Goal: Check status: Check status

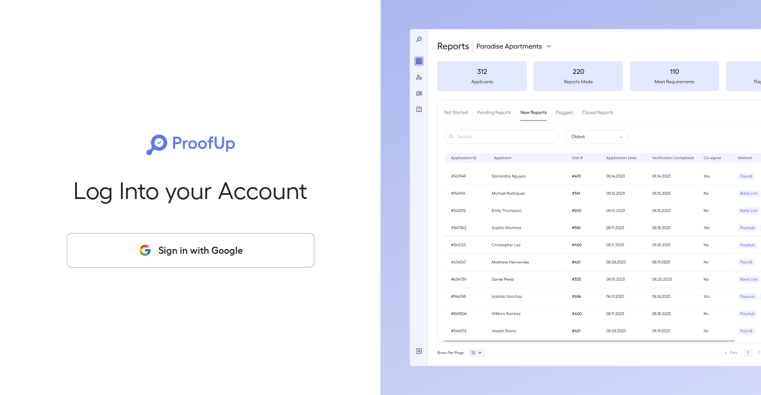
click at [165, 248] on button "Sign in with Google" at bounding box center [191, 250] width 248 height 35
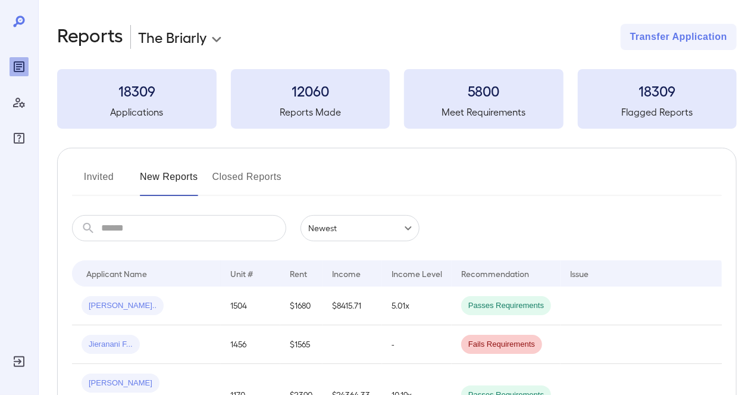
click at [98, 178] on button "Invited" at bounding box center [99, 181] width 54 height 29
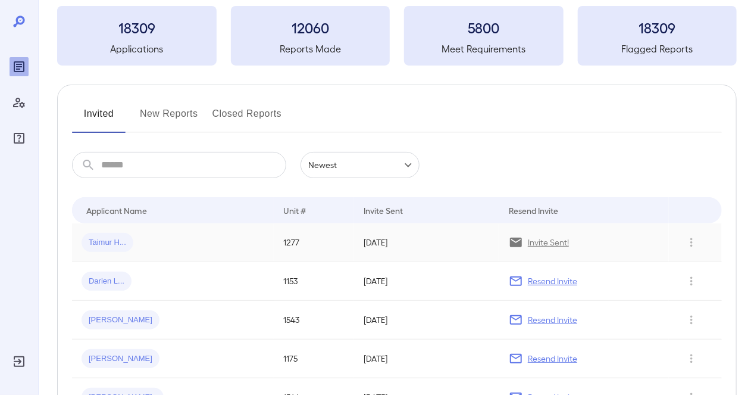
scroll to position [119, 0]
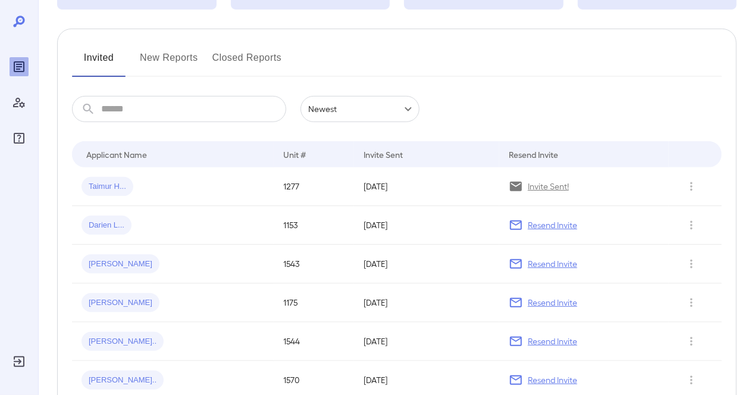
scroll to position [119, 0]
click at [422, 201] on td "09.19.2025" at bounding box center [426, 186] width 145 height 39
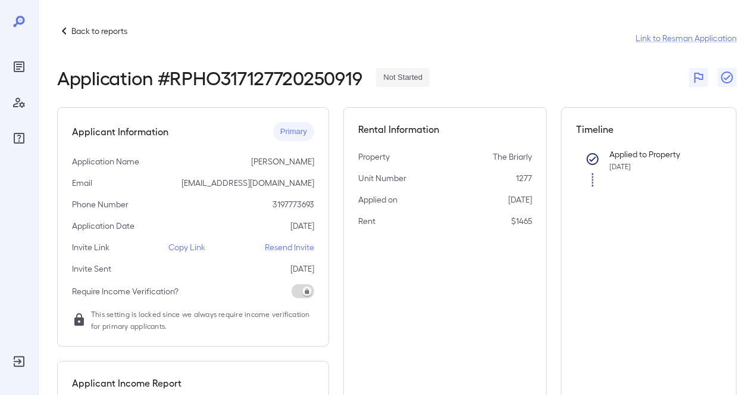
click at [239, 171] on div "Applicant Information Primary Application Name [PERSON_NAME] Email [EMAIL_ADDRE…" at bounding box center [193, 226] width 272 height 239
click at [98, 20] on div "Back to reports Link to Resman Application Application # RPHO317127720250919 No…" at bounding box center [394, 284] width 713 height 569
click at [101, 29] on p "Back to reports" at bounding box center [99, 31] width 56 height 12
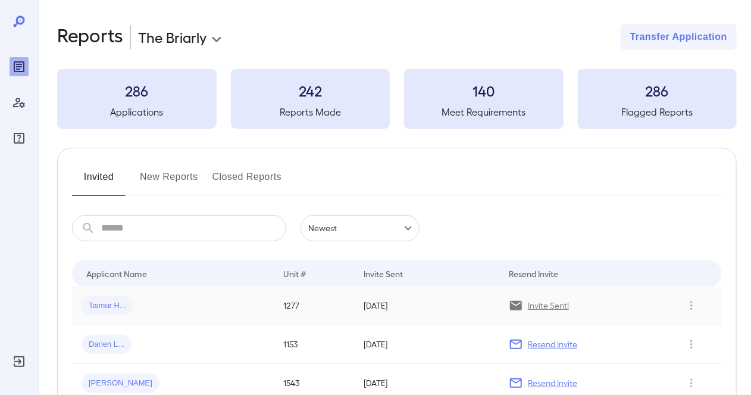
click at [207, 300] on div "Taimur H..." at bounding box center [173, 305] width 183 height 19
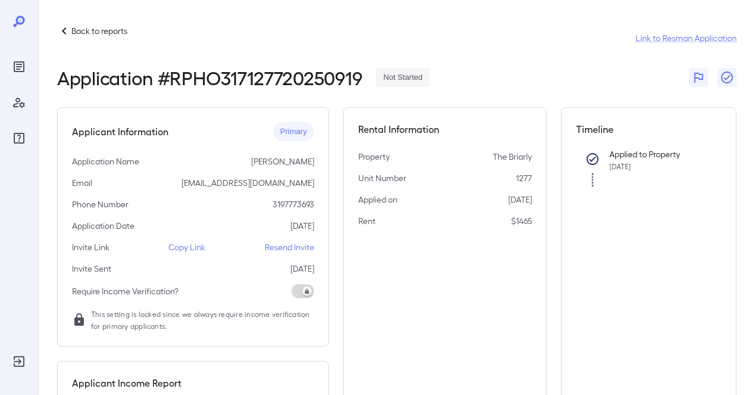
click at [278, 252] on p "Resend Invite" at bounding box center [289, 247] width 49 height 12
click at [292, 241] on p "Resend Invite" at bounding box center [289, 247] width 49 height 12
click at [295, 245] on p "Resend Invite" at bounding box center [289, 247] width 49 height 12
click at [193, 247] on p "Copy Link" at bounding box center [187, 247] width 37 height 12
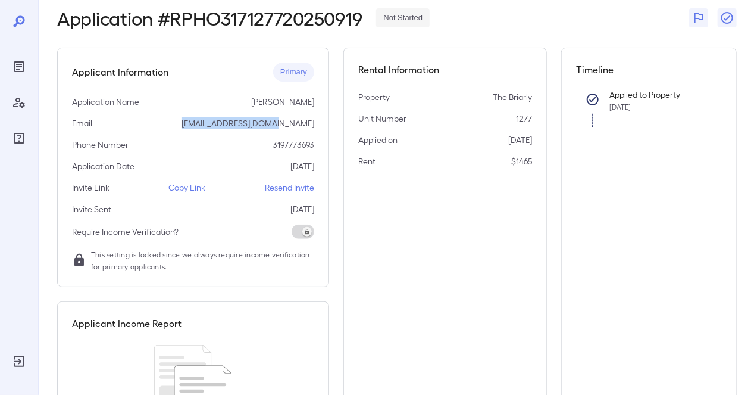
drag, startPoint x: 202, startPoint y: 133, endPoint x: 302, endPoint y: 128, distance: 100.1
click at [302, 128] on div "Applicant Information Primary Application Name Taimur Hasan Email taimur.hasan@…" at bounding box center [193, 167] width 272 height 239
click at [307, 136] on div "Applicant Information Primary Application Name Taimur Hasan Email taimur.hasan@…" at bounding box center [193, 167] width 272 height 239
click at [247, 40] on div "Back to reports Link to Resman Application Application # RPHO317127720250919 No…" at bounding box center [397, 225] width 680 height 522
click at [14, 76] on body "Back to reports Link to Resman Application Application # RPHO317127720250919 No…" at bounding box center [375, 137] width 751 height 395
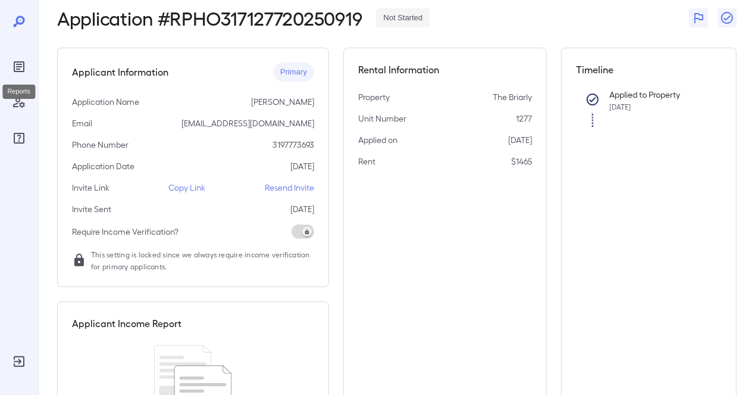
click at [19, 66] on icon "Reports" at bounding box center [19, 67] width 6 height 6
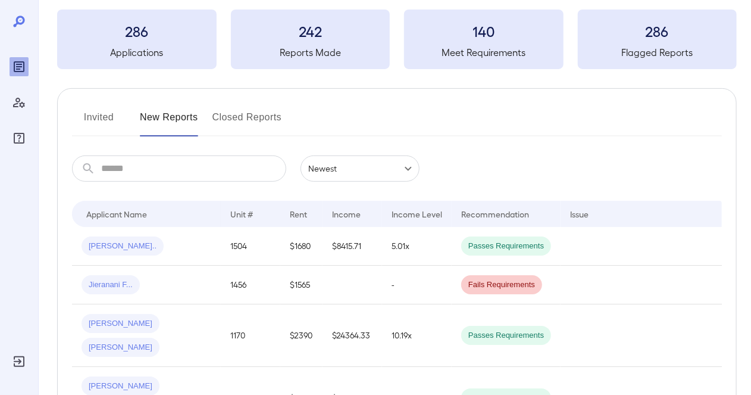
click at [86, 118] on button "Invited" at bounding box center [99, 122] width 54 height 29
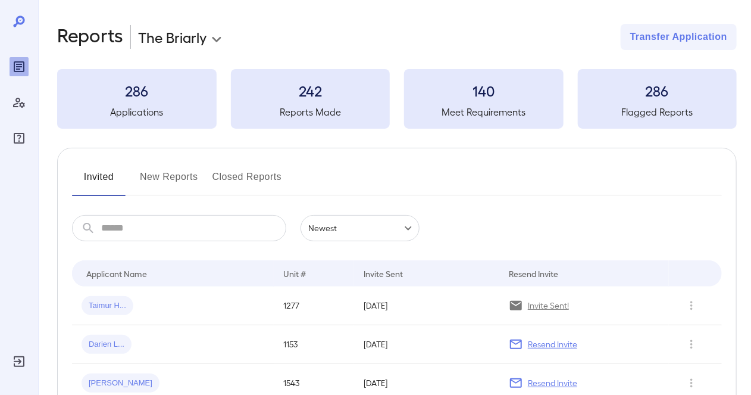
click at [150, 173] on button "New Reports" at bounding box center [169, 181] width 58 height 29
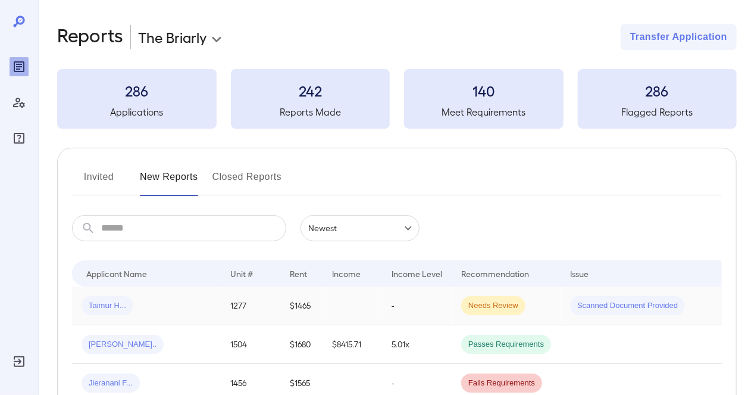
click at [417, 306] on td "-" at bounding box center [417, 305] width 70 height 39
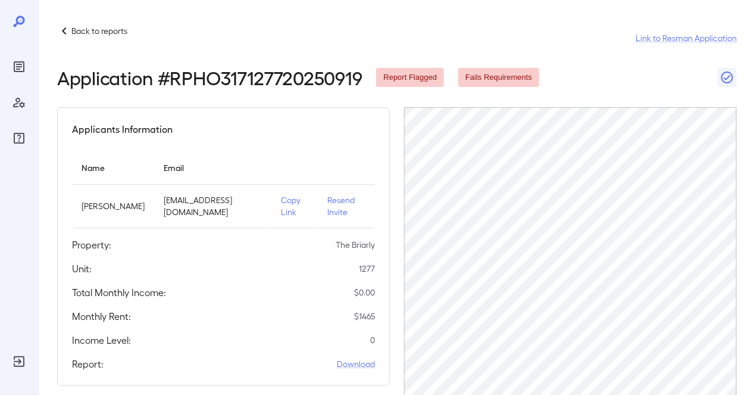
click at [16, 64] on icon "Reports" at bounding box center [19, 67] width 6 height 6
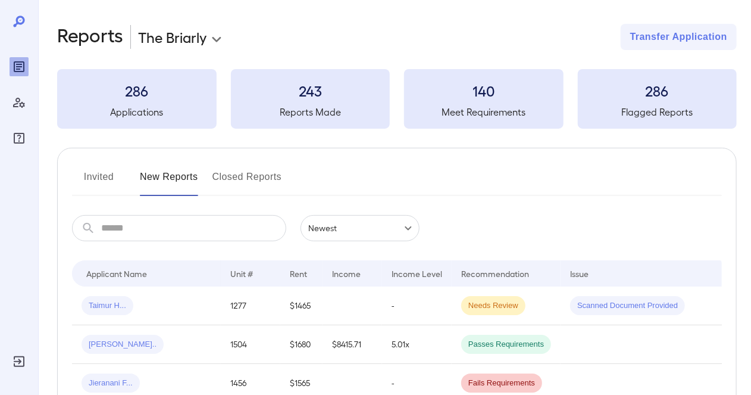
click at [97, 176] on button "Invited" at bounding box center [99, 181] width 54 height 29
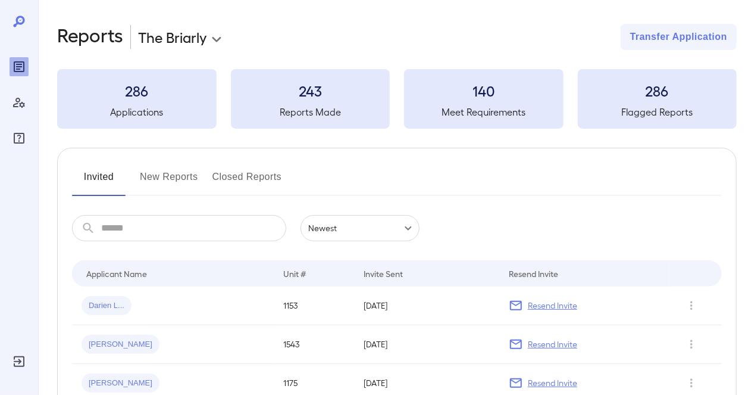
click at [183, 176] on button "New Reports" at bounding box center [169, 181] width 58 height 29
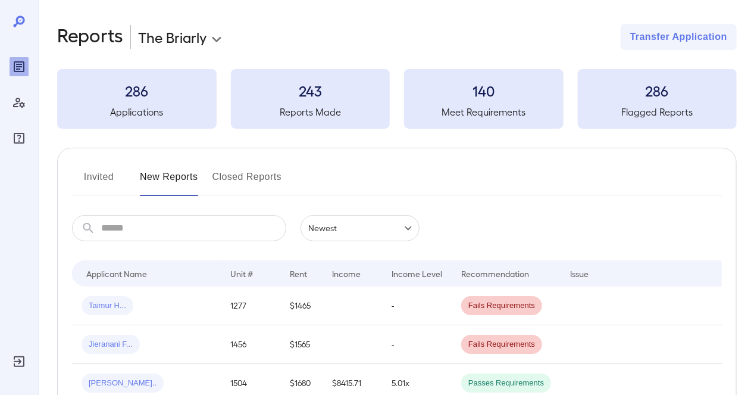
click at [83, 169] on button "Invited" at bounding box center [99, 181] width 54 height 29
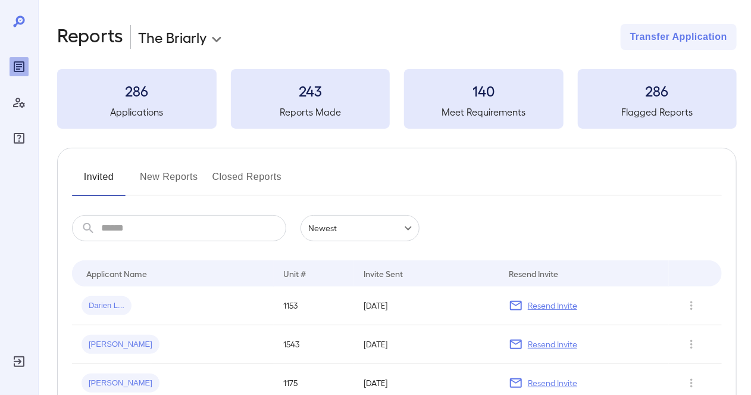
click at [152, 174] on button "New Reports" at bounding box center [169, 181] width 58 height 29
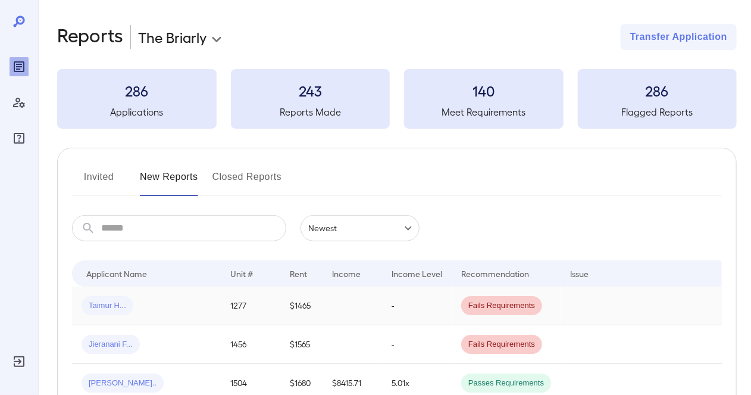
click at [174, 304] on div "Taimur H..." at bounding box center [147, 305] width 130 height 19
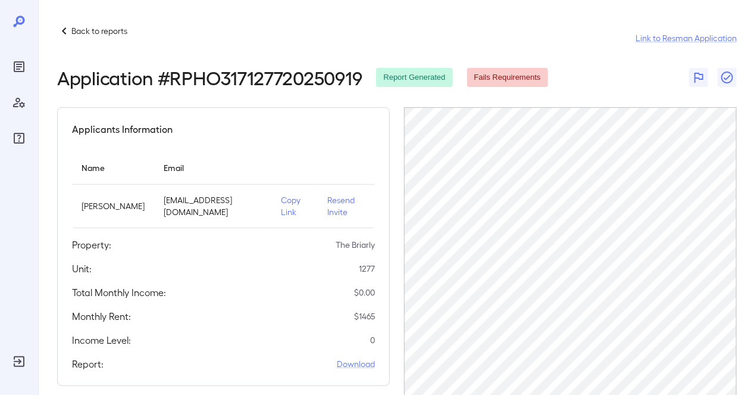
click at [22, 70] on icon "Reports" at bounding box center [19, 67] width 14 height 14
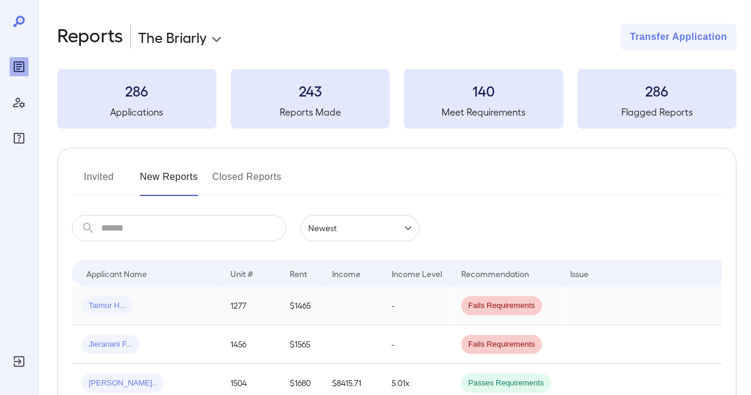
click at [229, 305] on td "1277" at bounding box center [251, 305] width 60 height 39
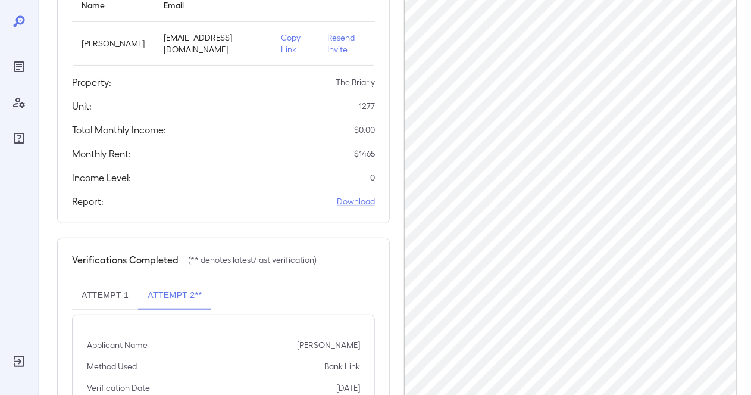
scroll to position [214, 0]
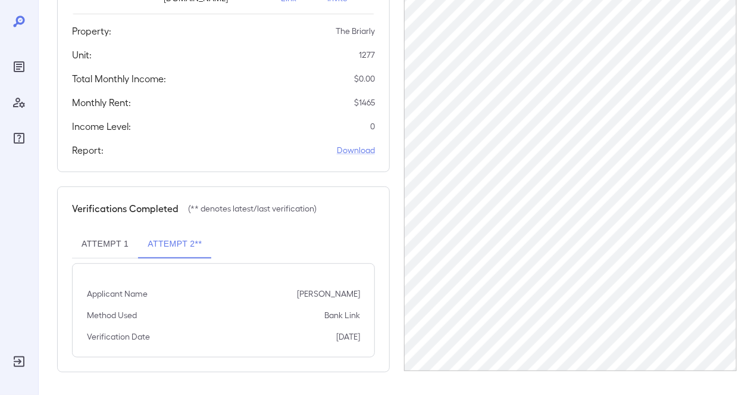
click at [5, 79] on div at bounding box center [19, 197] width 38 height 395
click at [17, 64] on icon "Reports" at bounding box center [19, 67] width 6 height 6
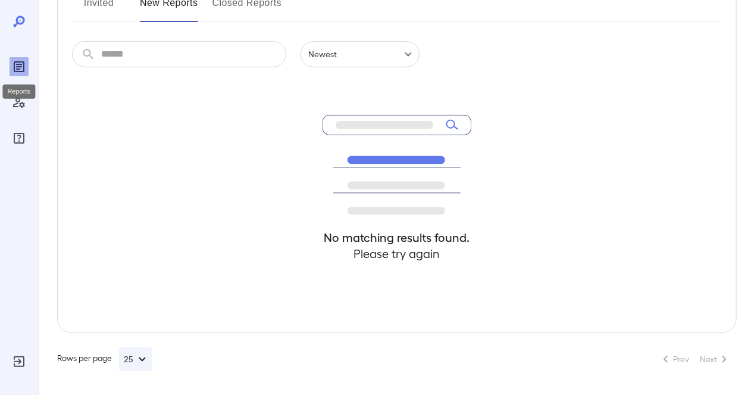
scroll to position [174, 0]
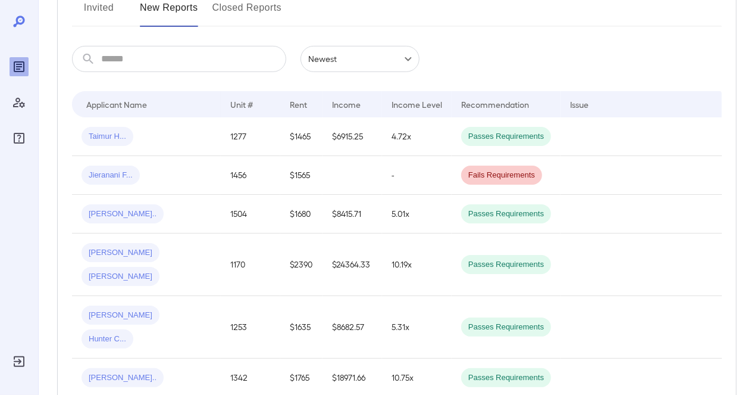
scroll to position [169, 0]
click at [232, 125] on td "1277" at bounding box center [251, 136] width 60 height 39
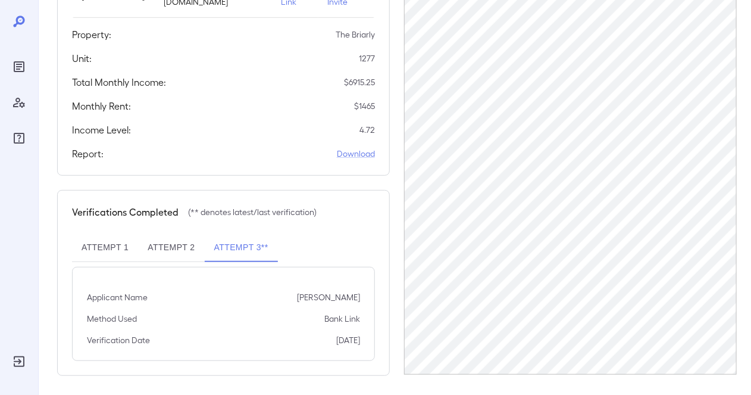
scroll to position [214, 0]
